Goal: Transaction & Acquisition: Purchase product/service

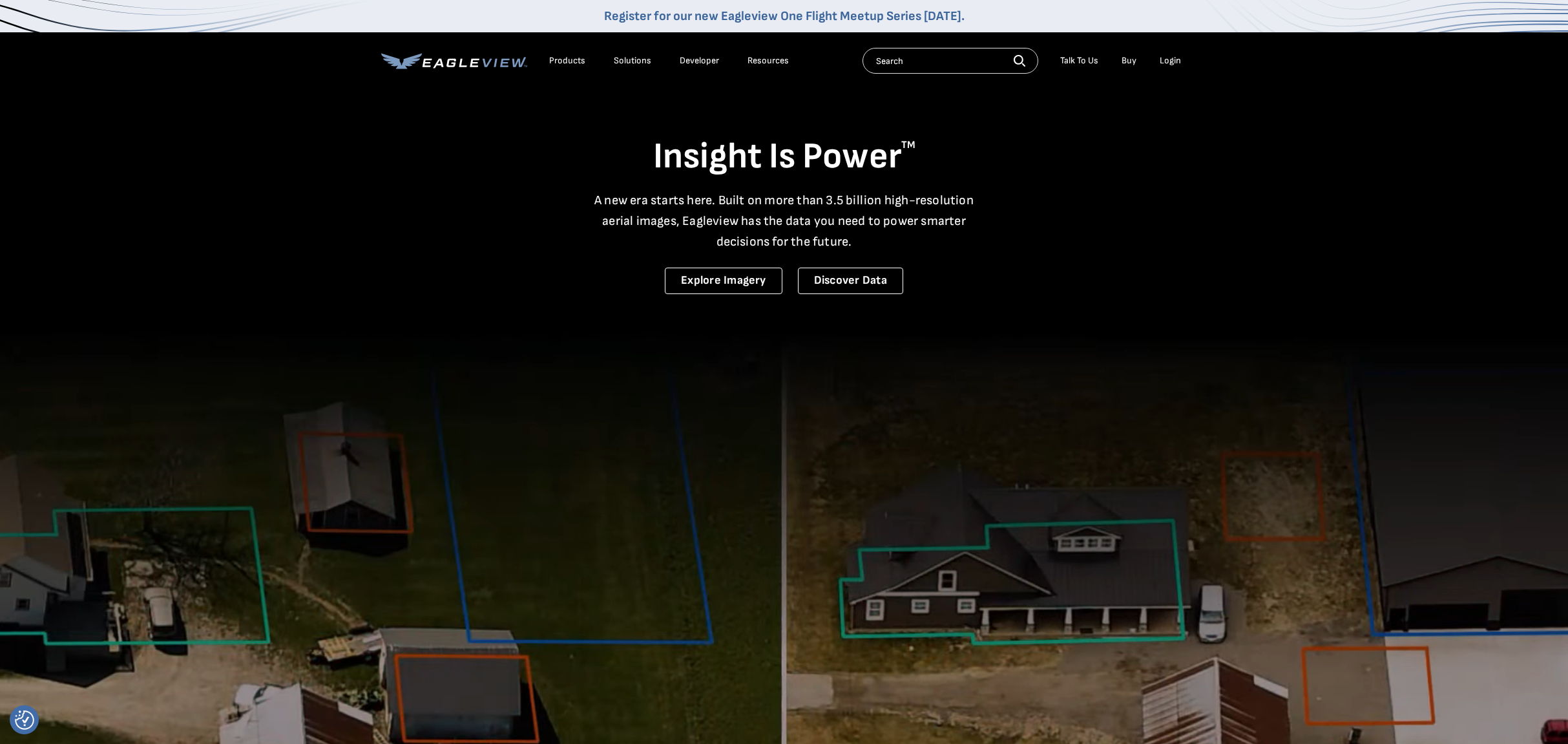
click at [1173, 64] on div "Login" at bounding box center [1170, 61] width 21 height 12
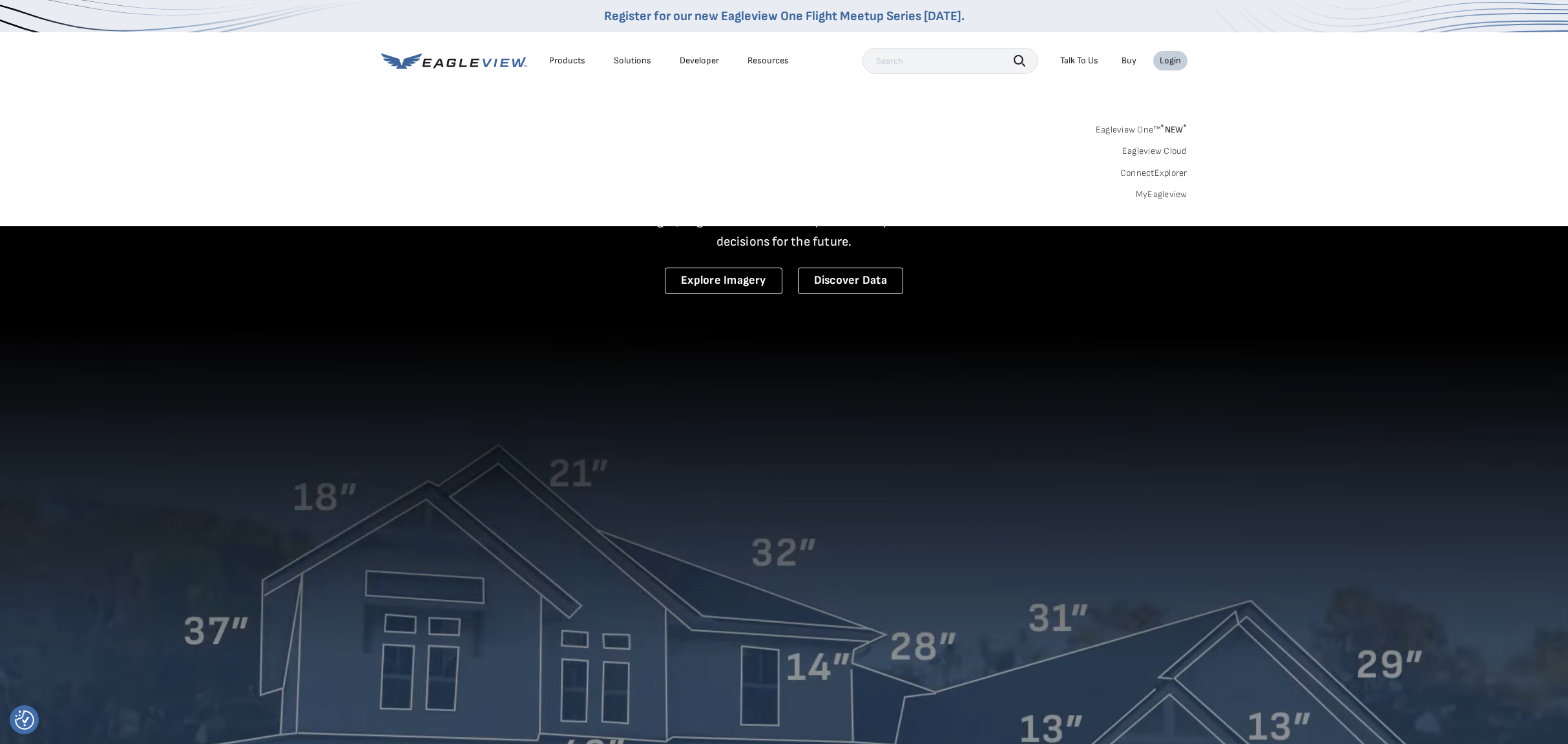
click at [1151, 191] on link "MyEagleview" at bounding box center [1162, 195] width 52 height 12
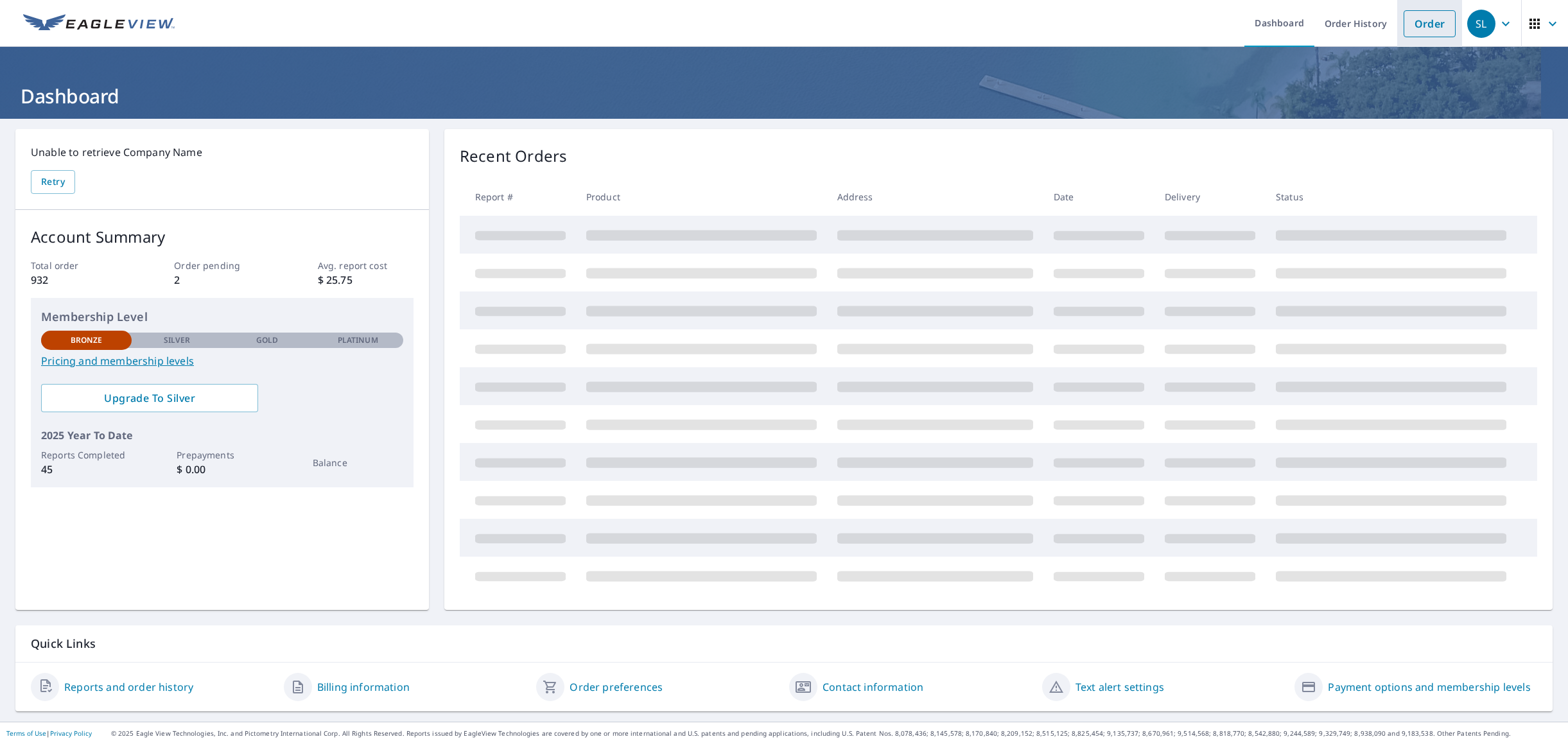
click at [1422, 26] on link "Order" at bounding box center [1429, 24] width 52 height 27
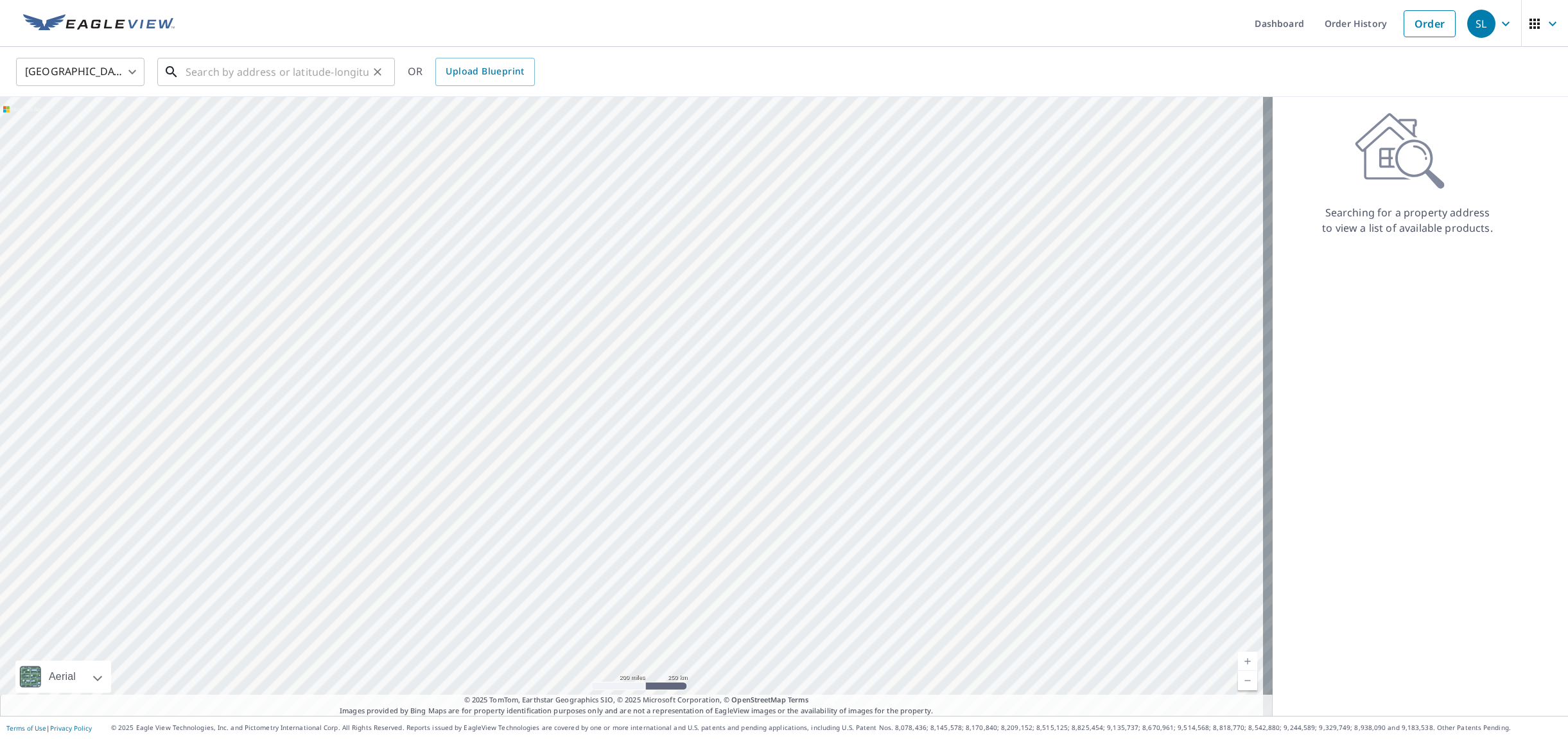
click at [361, 68] on input "text" at bounding box center [277, 72] width 183 height 36
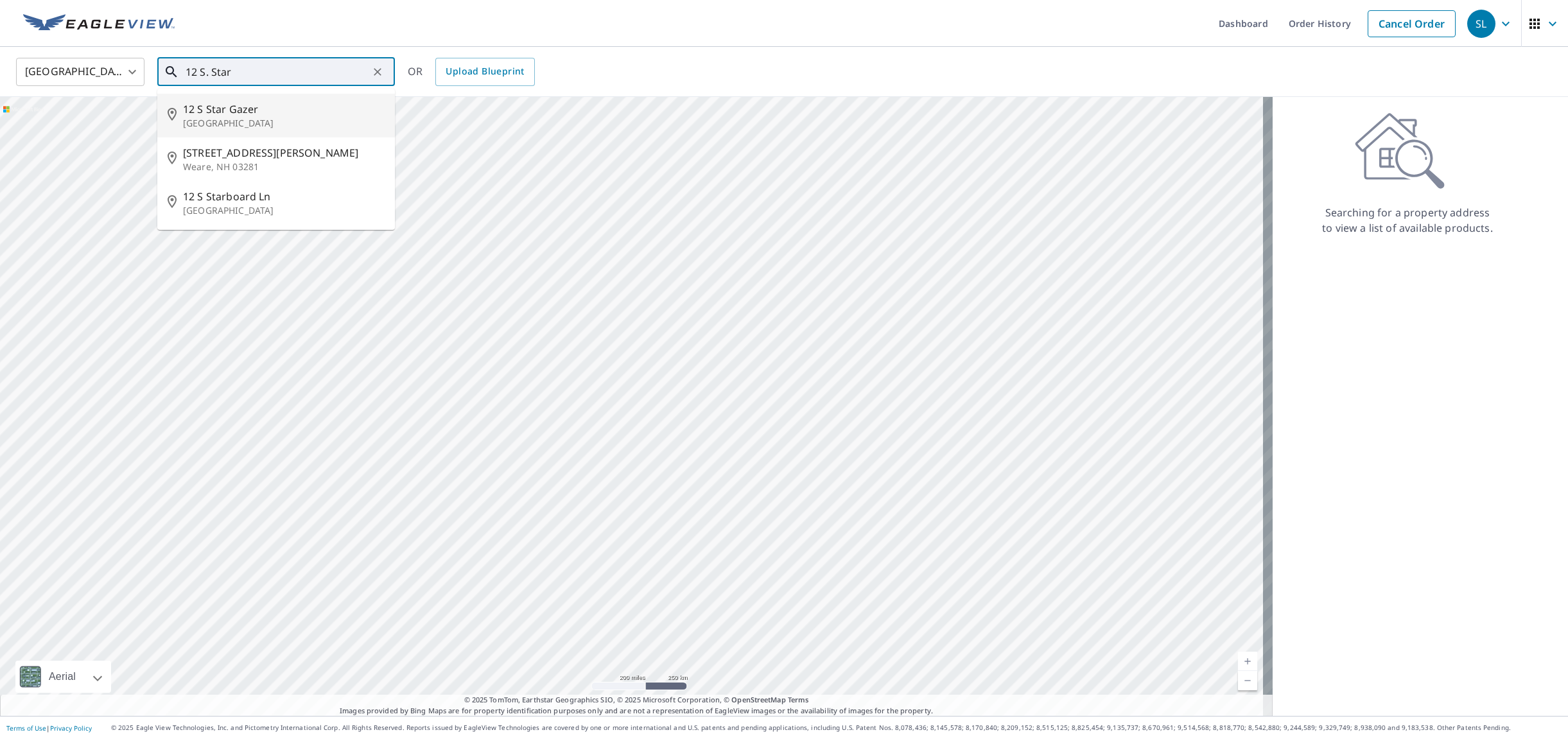
click at [313, 114] on span "12 S Star Gazer" at bounding box center [284, 109] width 201 height 16
type input "12 S Star Gazer Santa Fe, NM 87506"
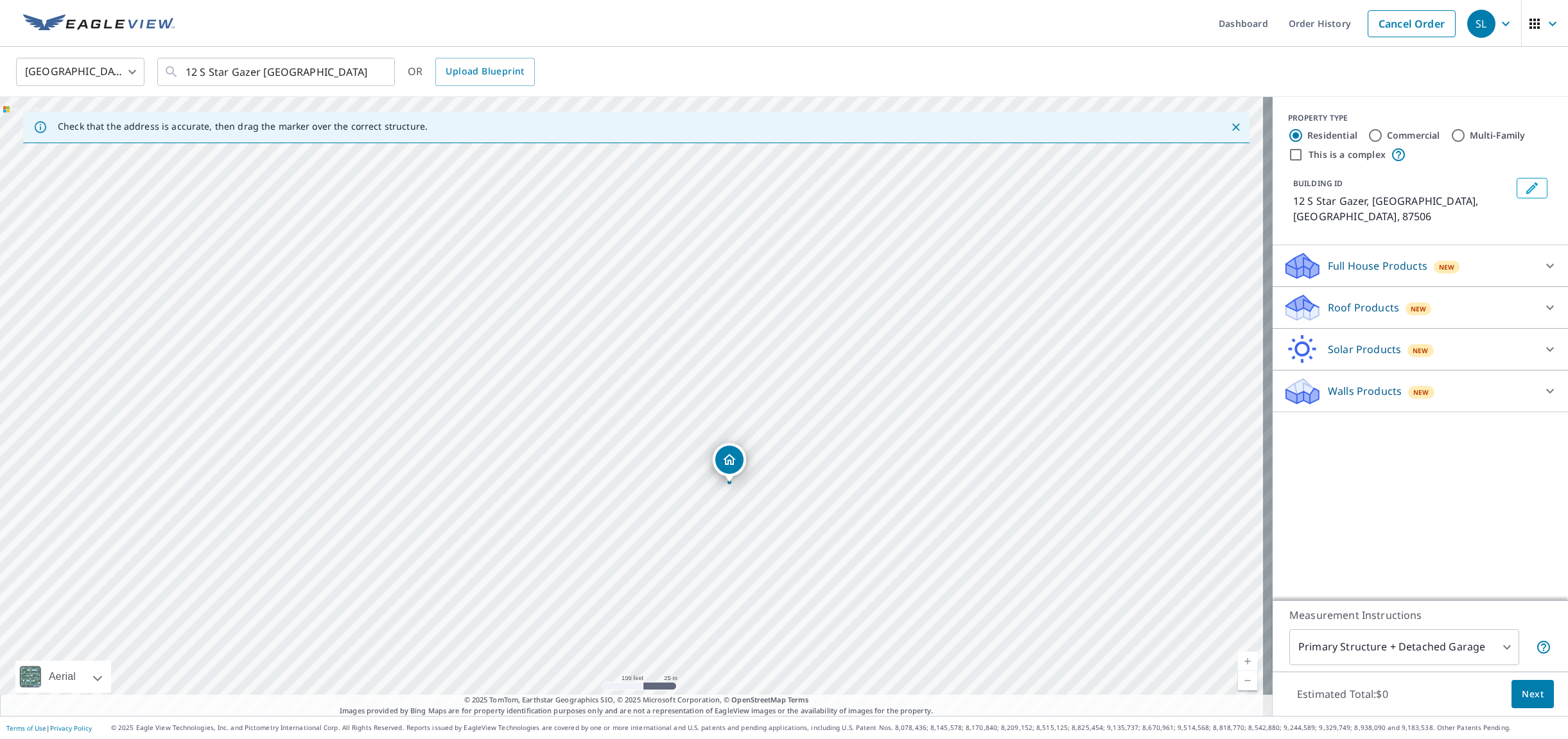
drag, startPoint x: 823, startPoint y: 316, endPoint x: 914, endPoint y: 329, distance: 91.9
click at [1161, 278] on div "12 S Star Gazer Santa Fe, NM 87506" at bounding box center [636, 406] width 1273 height 619
drag, startPoint x: 867, startPoint y: 384, endPoint x: 868, endPoint y: 298, distance: 86.0
click at [868, 298] on div "12 S Star Gazer Santa Fe, NM 87506" at bounding box center [636, 406] width 1273 height 619
drag, startPoint x: 846, startPoint y: 398, endPoint x: 827, endPoint y: 317, distance: 83.2
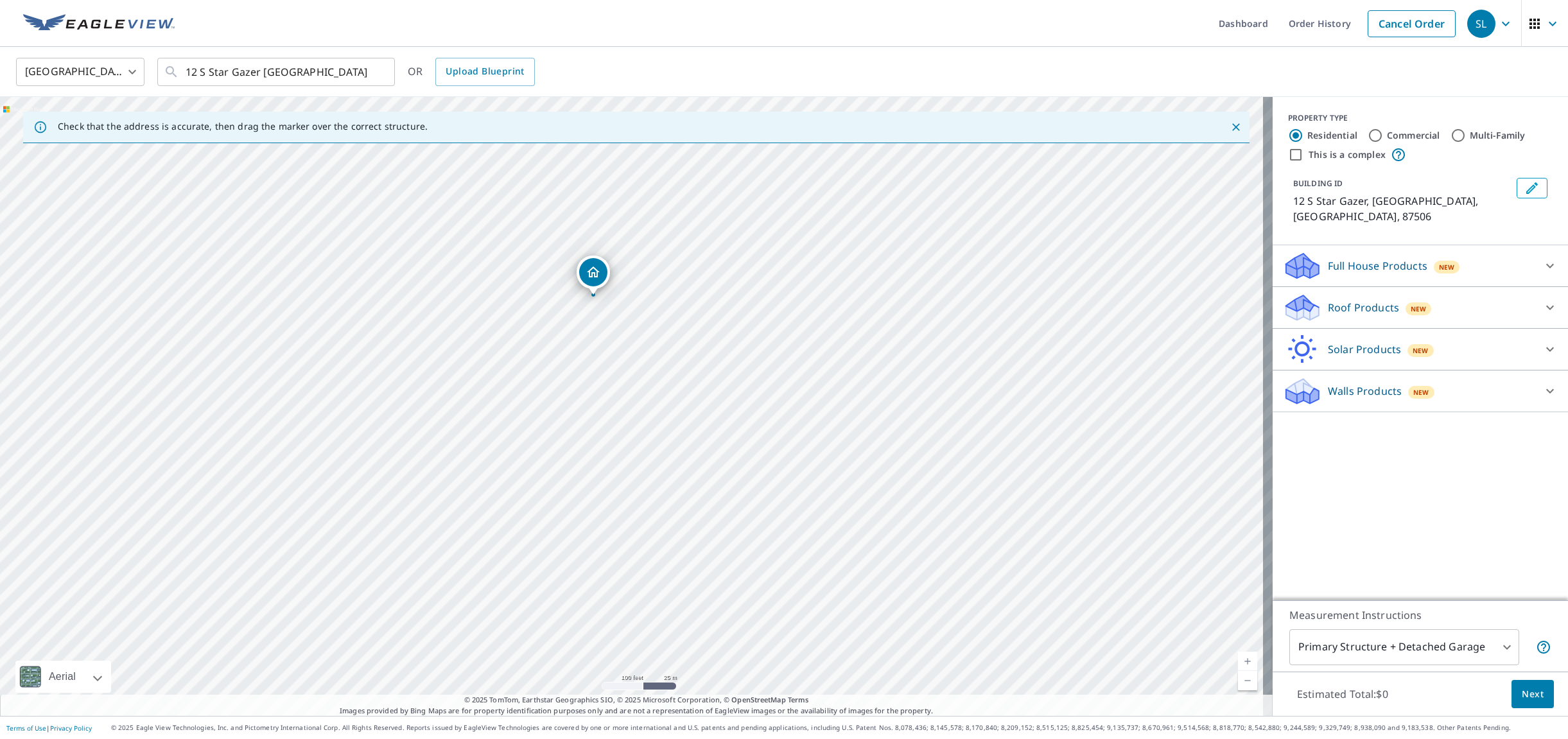
click at [709, 297] on div "12 S Star Gazer Santa Fe, NM 87506" at bounding box center [636, 406] width 1273 height 619
drag, startPoint x: 864, startPoint y: 338, endPoint x: 556, endPoint y: 396, distance: 313.4
click at [556, 396] on div "12 S Star Gazer Santa Fe, NM 87506" at bounding box center [636, 406] width 1273 height 619
drag, startPoint x: 718, startPoint y: 396, endPoint x: 829, endPoint y: 427, distance: 115.2
click at [907, 417] on div "12 S Star Gazer Santa Fe, NM 87506" at bounding box center [636, 406] width 1273 height 619
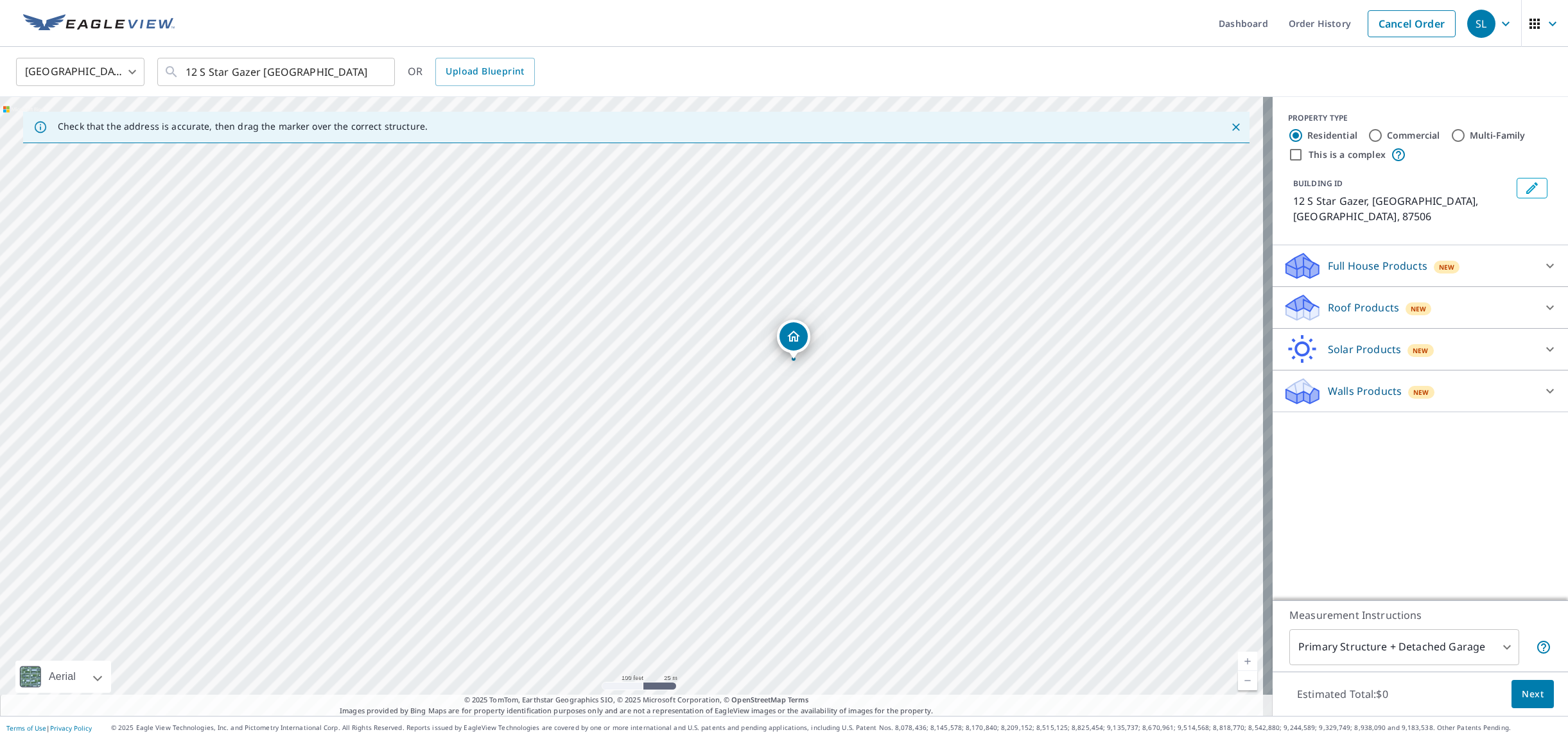
drag, startPoint x: 679, startPoint y: 421, endPoint x: 813, endPoint y: 378, distance: 140.7
click at [813, 378] on div "12 S Star Gazer Santa Fe, NM 87506" at bounding box center [636, 406] width 1273 height 619
drag, startPoint x: 769, startPoint y: 355, endPoint x: 732, endPoint y: 567, distance: 215.2
click at [730, 570] on div "12 S Star Gazer Santa Fe, NM 87506" at bounding box center [636, 406] width 1273 height 619
click at [1451, 300] on div "Roof Products New" at bounding box center [1408, 308] width 252 height 30
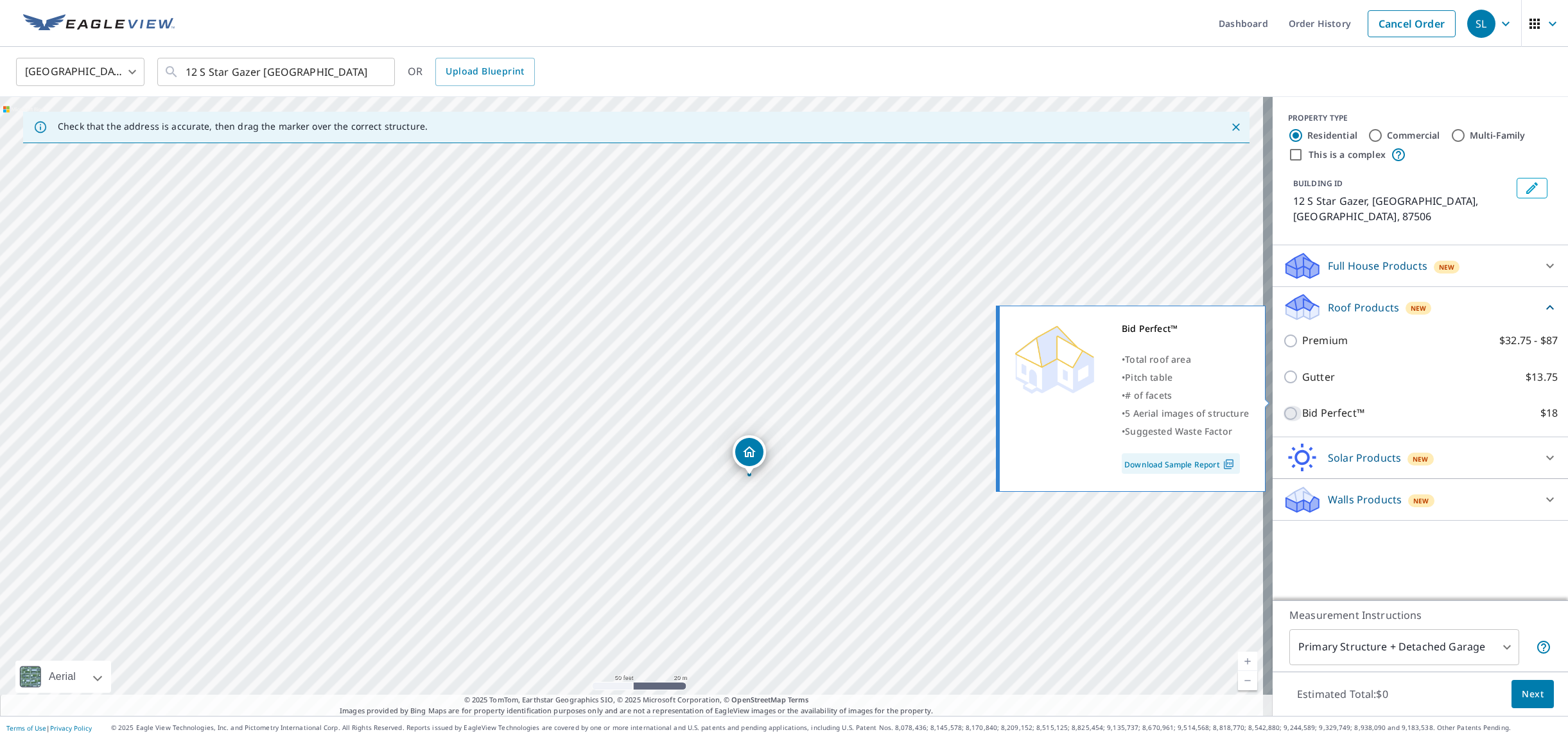
click at [1286, 406] on input "Bid Perfect™ $18" at bounding box center [1292, 414] width 19 height 16
checkbox input "true"
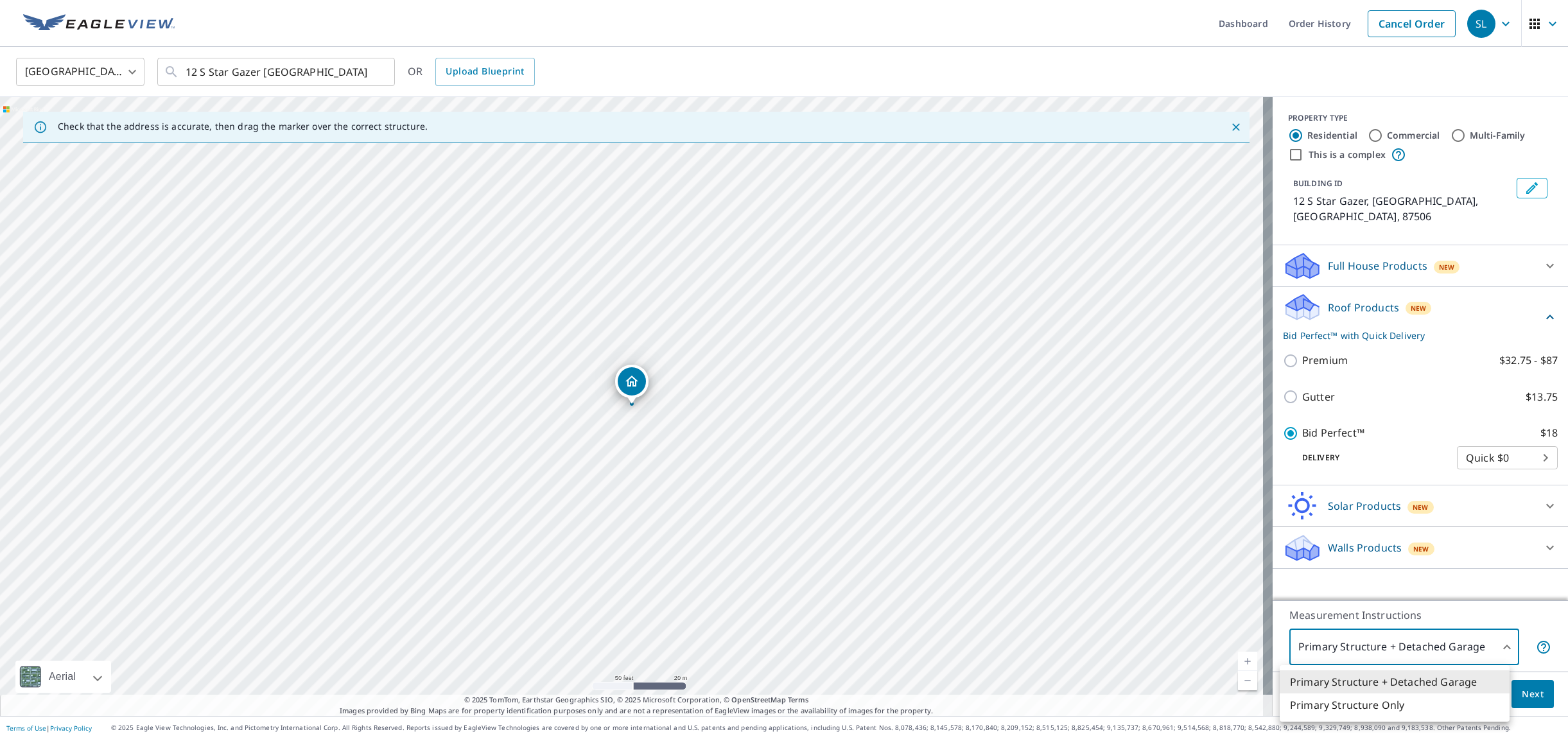
click at [1492, 637] on body "SL SL Dashboard Order History Cancel Order SL United States US ​ 12 S Star Gaze…" at bounding box center [784, 369] width 1568 height 739
click at [1387, 703] on li "Primary Structure Only" at bounding box center [1395, 704] width 230 height 23
type input "2"
click at [1526, 691] on span "Next" at bounding box center [1532, 694] width 22 height 16
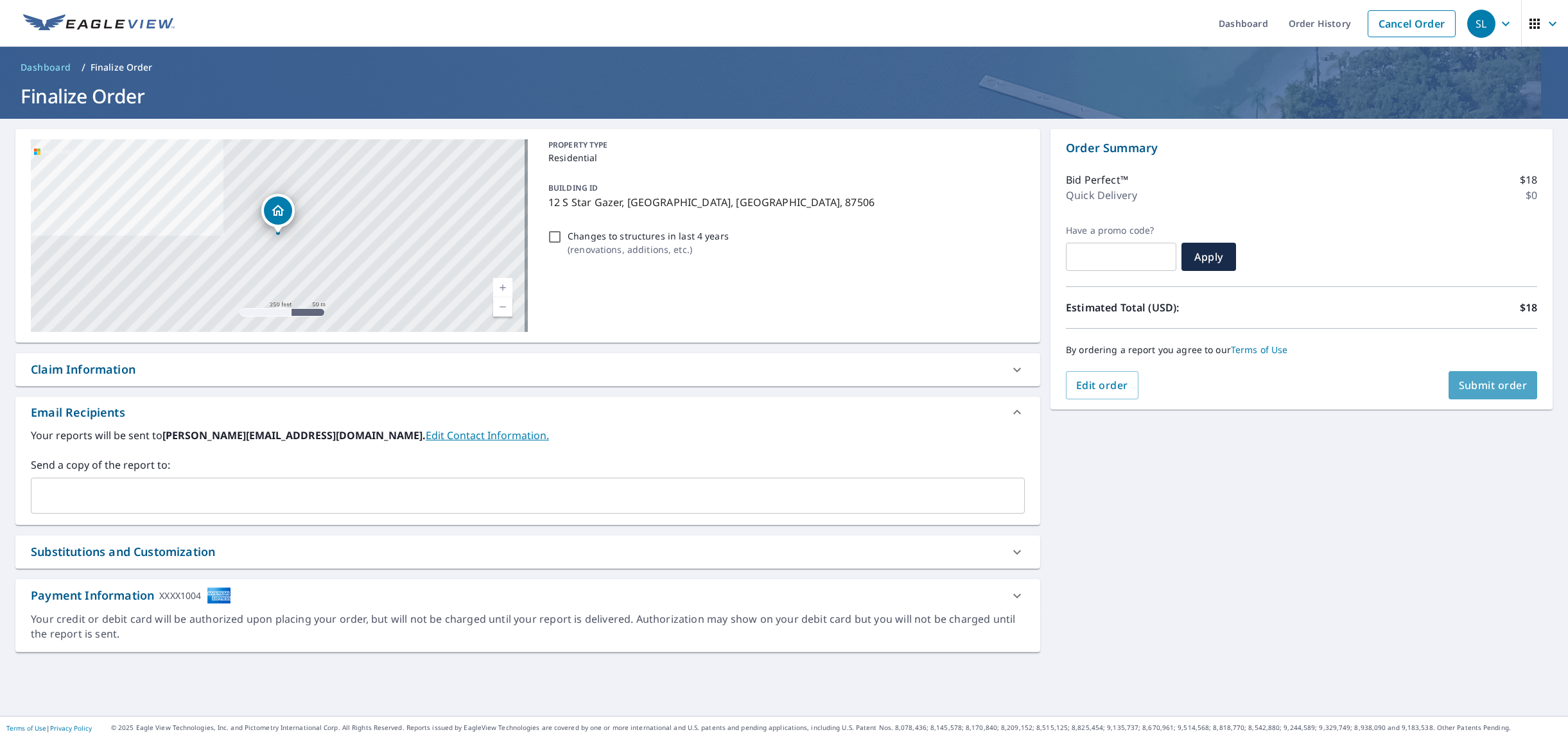
click at [1474, 379] on span "Submit order" at bounding box center [1493, 386] width 69 height 14
checkbox input "true"
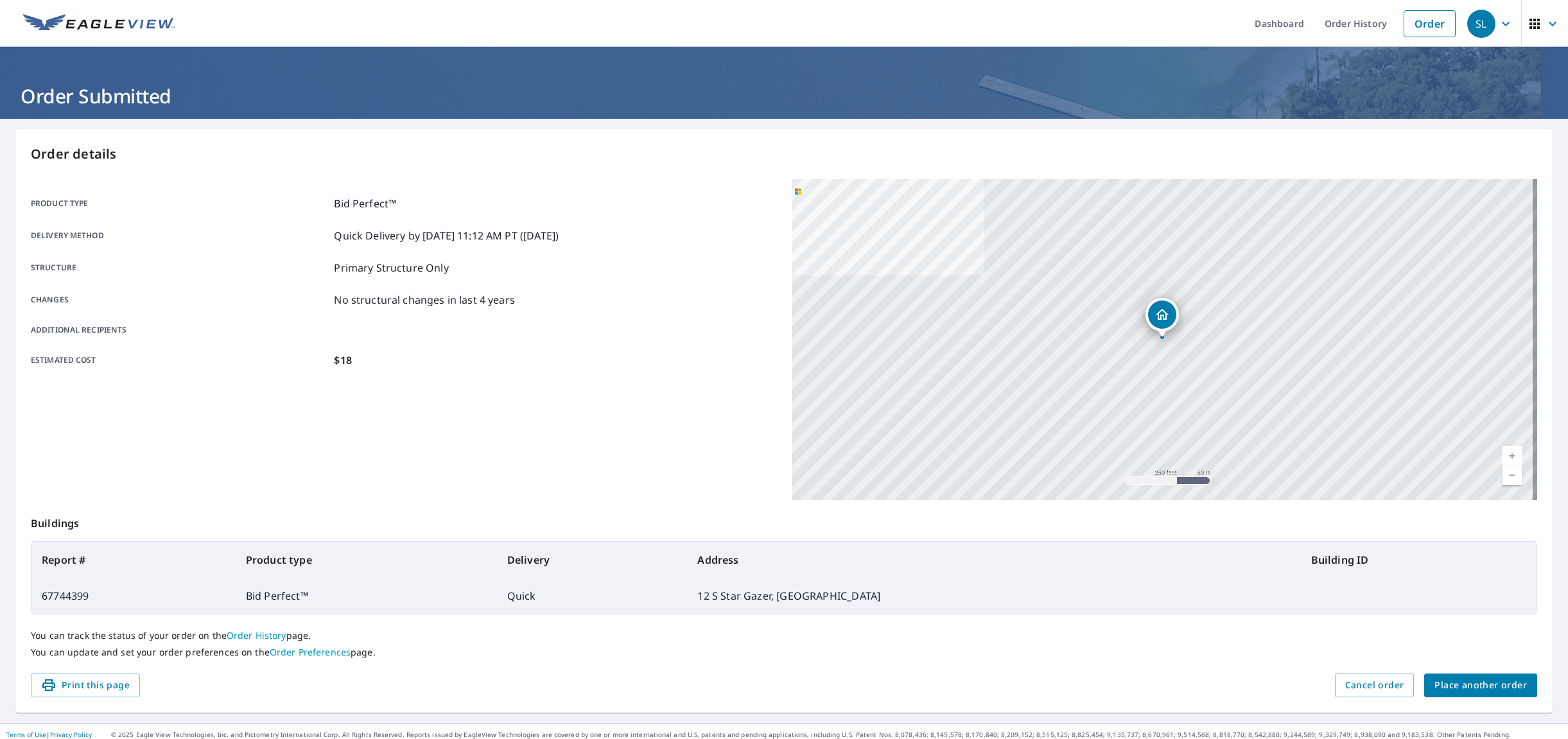
click at [1498, 23] on icon "button" at bounding box center [1506, 24] width 16 height 16
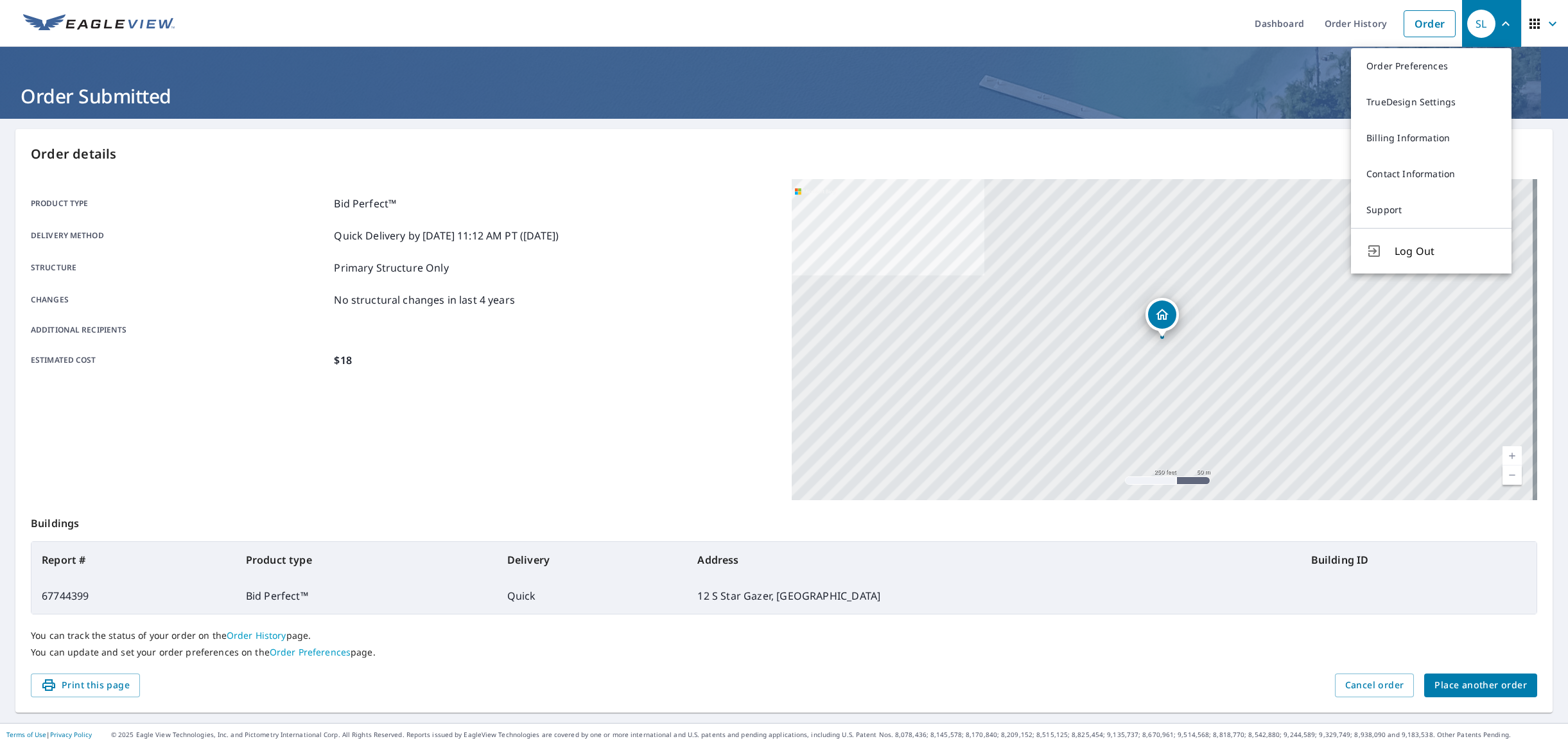
click at [1391, 244] on button "Log Out" at bounding box center [1431, 251] width 161 height 46
